Goal: Find specific page/section: Find specific page/section

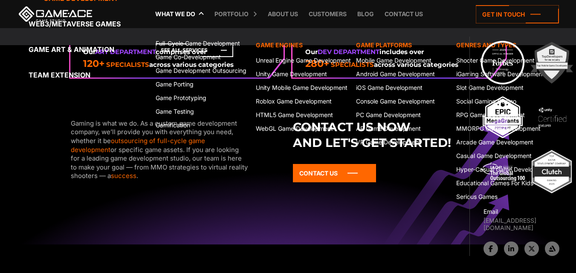
scroll to position [1151, 0]
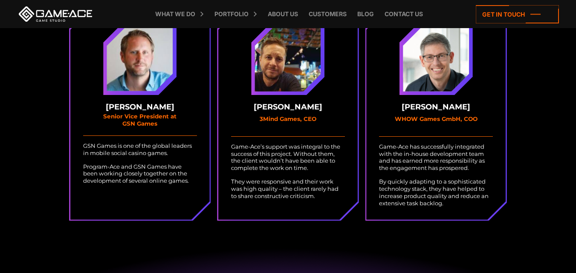
scroll to position [2559, 0]
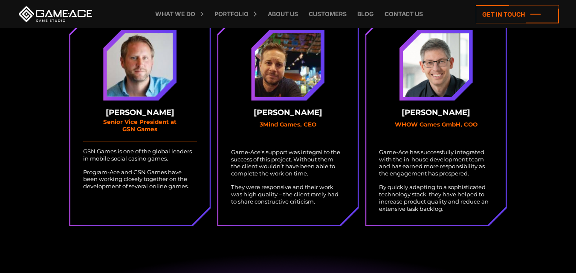
copy strong "[PERSON_NAME]"
drag, startPoint x: 249, startPoint y: 111, endPoint x: 345, endPoint y: 104, distance: 96.2
click at [345, 107] on div "[PERSON_NAME] 3Mind Games, CEO Game-Ace’s support was integral to the success o…" at bounding box center [287, 121] width 139 height 209
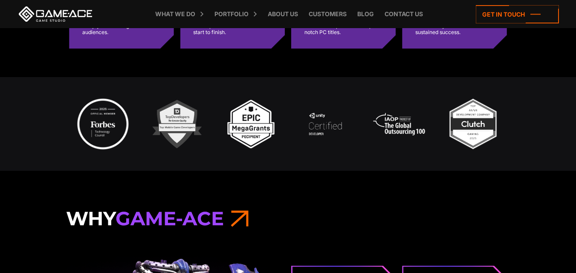
scroll to position [612, 0]
